Goal: Find contact information

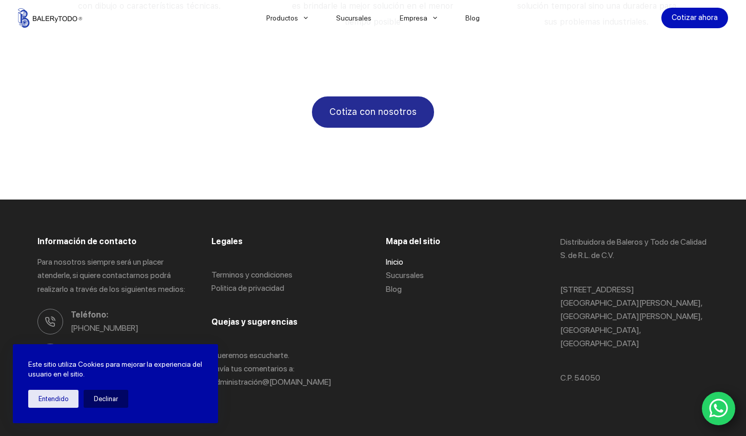
scroll to position [1915, 0]
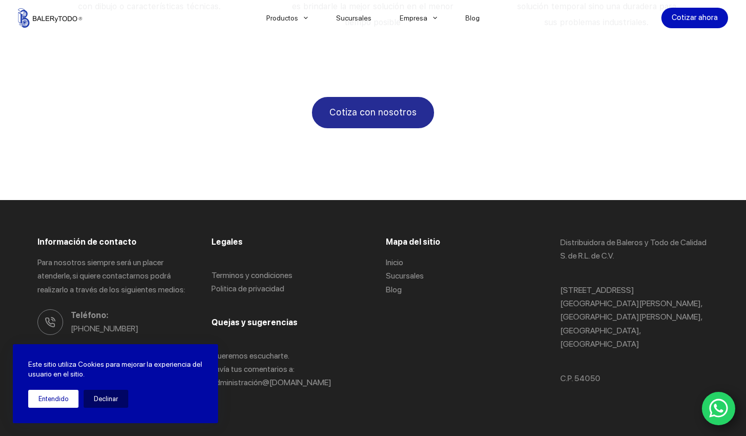
click at [61, 396] on button "Entendido" at bounding box center [53, 399] width 50 height 18
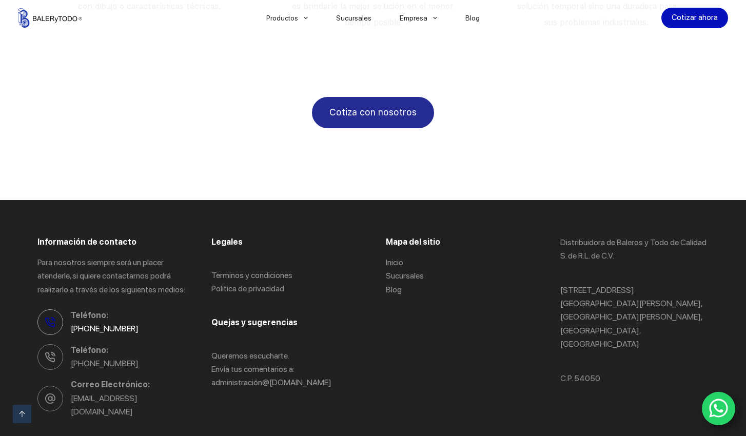
drag, startPoint x: 132, startPoint y: 290, endPoint x: 72, endPoint y: 290, distance: 60.0
click at [72, 322] on span "[PHONE_NUMBER]" at bounding box center [128, 328] width 115 height 13
copy link "[PHONE_NUMBER]"
drag, startPoint x: 134, startPoint y: 326, endPoint x: 68, endPoint y: 325, distance: 65.7
click at [68, 344] on li "Teléfono: [PHONE_NUMBER]" at bounding box center [111, 357] width 149 height 27
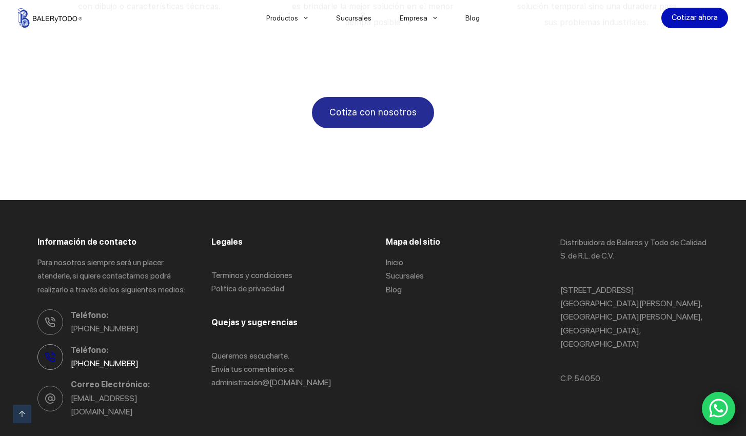
copy link "[PHONE_NUMBER]"
drag, startPoint x: 131, startPoint y: 290, endPoint x: 71, endPoint y: 289, distance: 60.0
click at [71, 322] on span "[PHONE_NUMBER]" at bounding box center [128, 328] width 115 height 13
copy link "[PHONE_NUMBER]"
drag, startPoint x: 130, startPoint y: 323, endPoint x: 71, endPoint y: 326, distance: 59.1
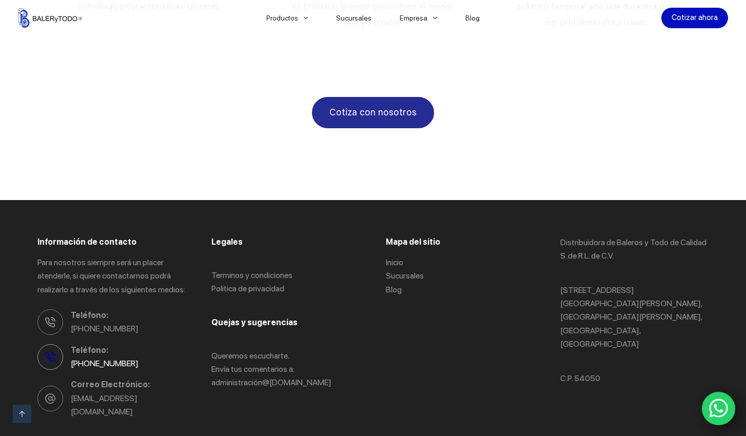
click at [71, 357] on span "[PHONE_NUMBER]" at bounding box center [128, 363] width 115 height 13
copy link "[PHONE_NUMBER]"
drag, startPoint x: 132, startPoint y: 287, endPoint x: 70, endPoint y: 287, distance: 62.1
click at [71, 322] on span "[PHONE_NUMBER]" at bounding box center [128, 328] width 115 height 13
copy link "[PHONE_NUMBER]"
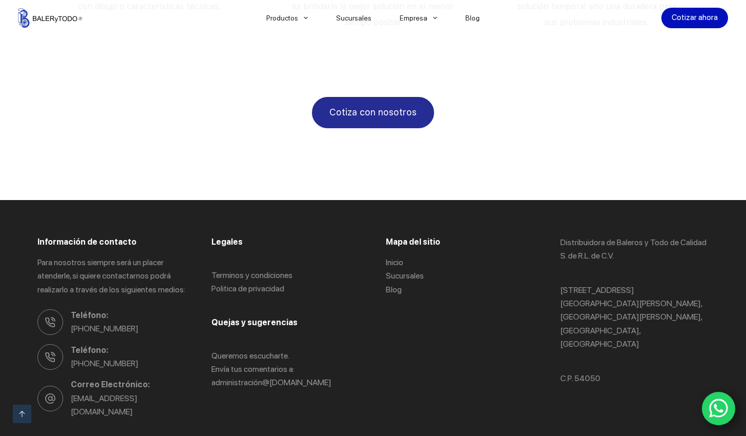
copy link "[PHONE_NUMBER]"
drag, startPoint x: 132, startPoint y: 324, endPoint x: 72, endPoint y: 325, distance: 60.0
click at [72, 357] on span "[PHONE_NUMBER]" at bounding box center [128, 363] width 115 height 13
copy link "[PHONE_NUMBER]"
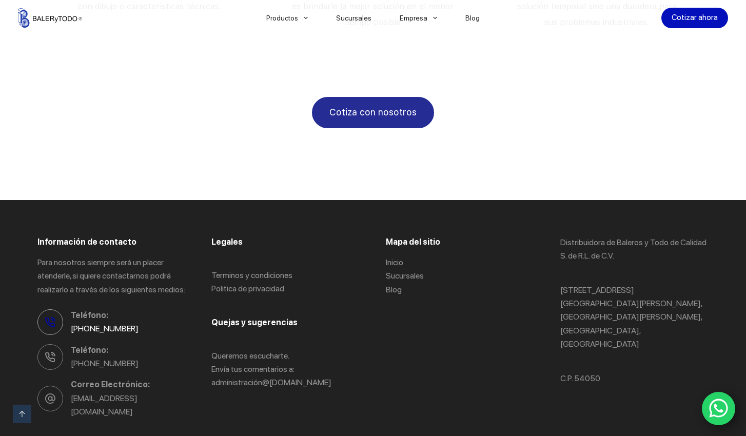
drag, startPoint x: 131, startPoint y: 290, endPoint x: 72, endPoint y: 290, distance: 59.0
click at [72, 322] on span "[PHONE_NUMBER]" at bounding box center [128, 328] width 115 height 13
copy link "[PHONE_NUMBER]"
drag, startPoint x: 131, startPoint y: 326, endPoint x: 73, endPoint y: 326, distance: 57.4
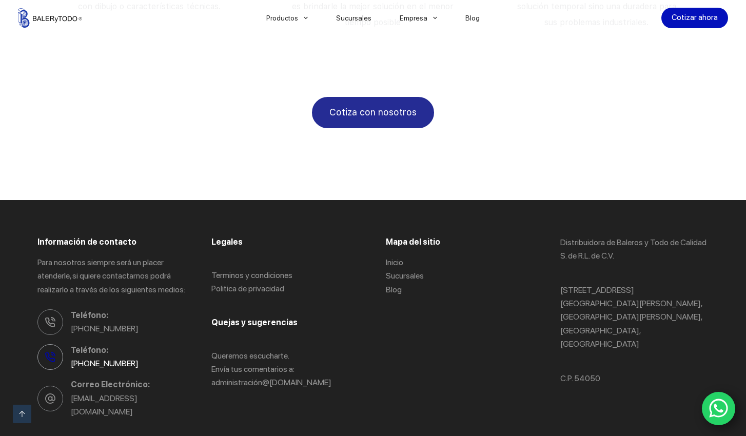
click at [73, 357] on span "[PHONE_NUMBER]" at bounding box center [128, 363] width 115 height 13
drag, startPoint x: 147, startPoint y: 328, endPoint x: 69, endPoint y: 326, distance: 78.5
click at [69, 344] on li "Teléfono: [PHONE_NUMBER]" at bounding box center [111, 357] width 149 height 27
